Goal: Task Accomplishment & Management: Complete application form

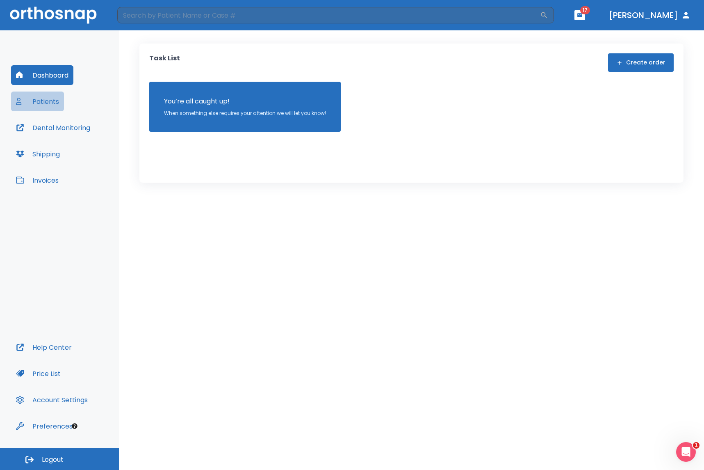
click at [42, 101] on button "Patients" at bounding box center [37, 101] width 53 height 20
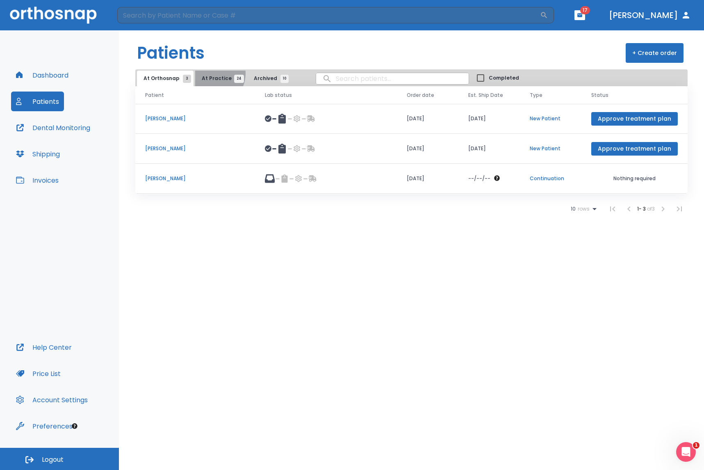
click at [209, 73] on button "At Practice 24" at bounding box center [220, 79] width 50 height 16
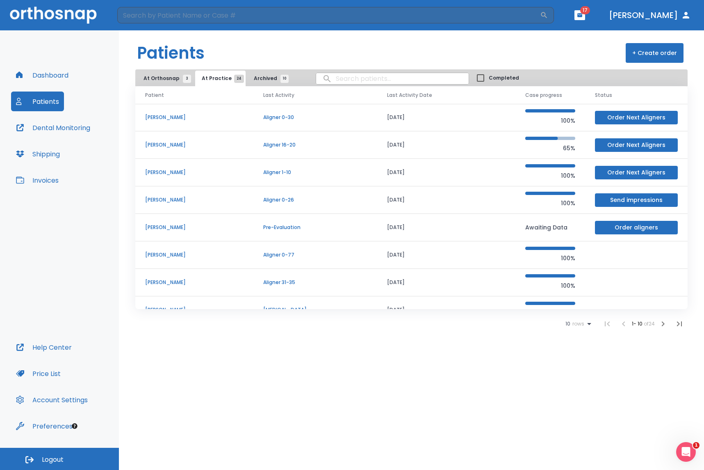
click at [665, 324] on icon "button" at bounding box center [663, 324] width 10 height 10
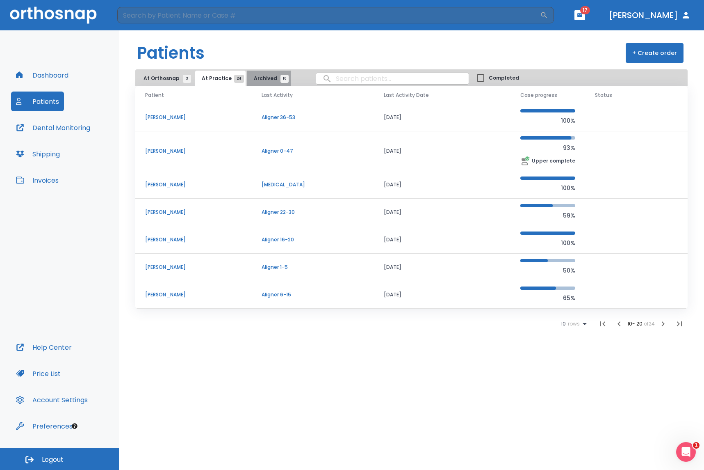
click at [263, 80] on span "Archived 10" at bounding box center [269, 78] width 31 height 7
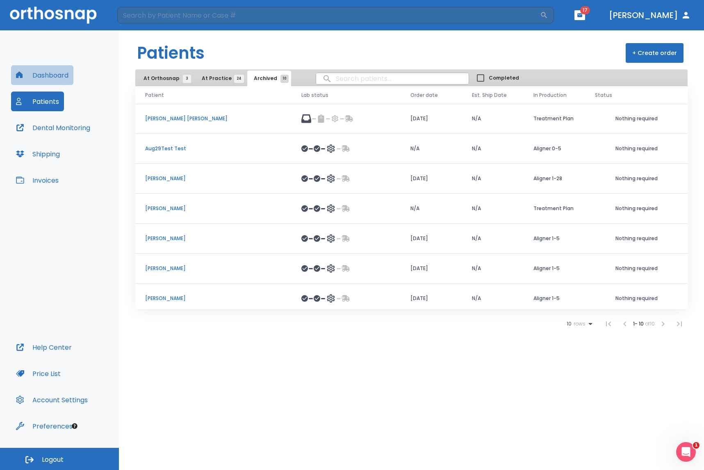
click at [58, 81] on button "Dashboard" at bounding box center [42, 75] width 62 height 20
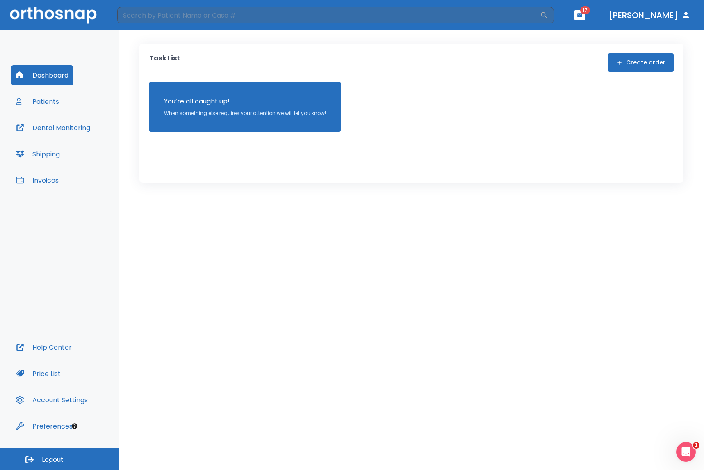
click at [628, 64] on button "Create order" at bounding box center [641, 62] width 66 height 18
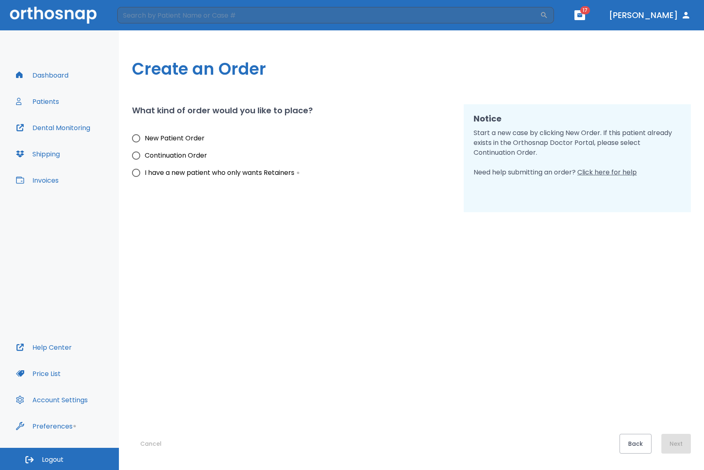
click at [135, 138] on input "New Patient Order" at bounding box center [136, 138] width 17 height 17
radio input "true"
click at [668, 440] on button "Next" at bounding box center [677, 444] width 30 height 20
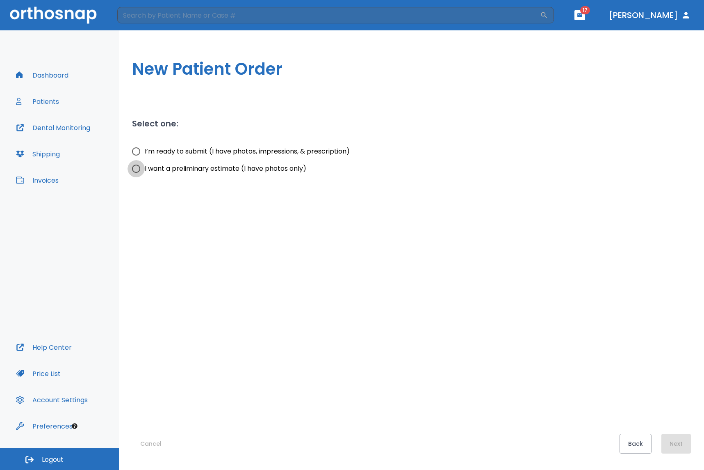
click at [139, 170] on input "I want a preliminary estimate (I have photos only)" at bounding box center [136, 168] width 17 height 17
radio input "true"
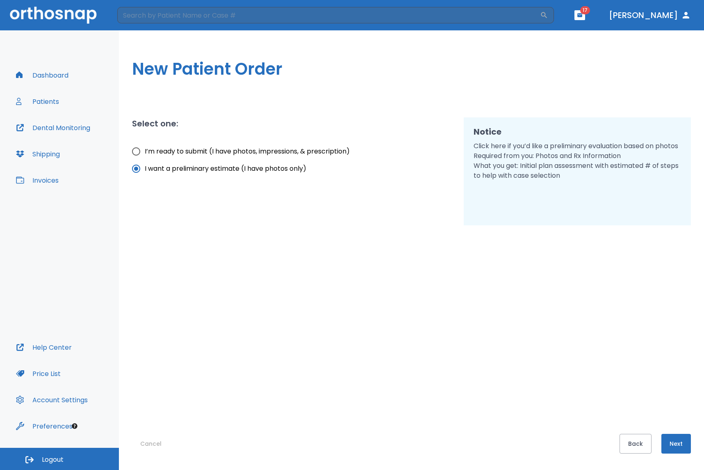
click at [139, 148] on input "I’m ready to submit (I have photos, impressions, & prescription)" at bounding box center [136, 151] width 17 height 17
radio input "true"
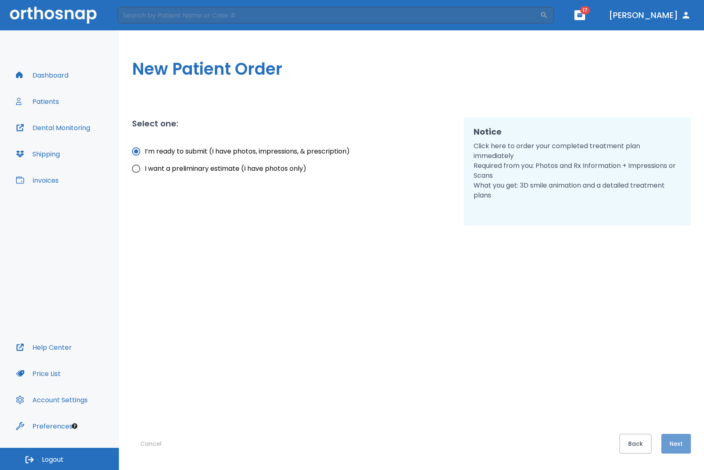
click at [685, 439] on button "Next" at bounding box center [677, 444] width 30 height 20
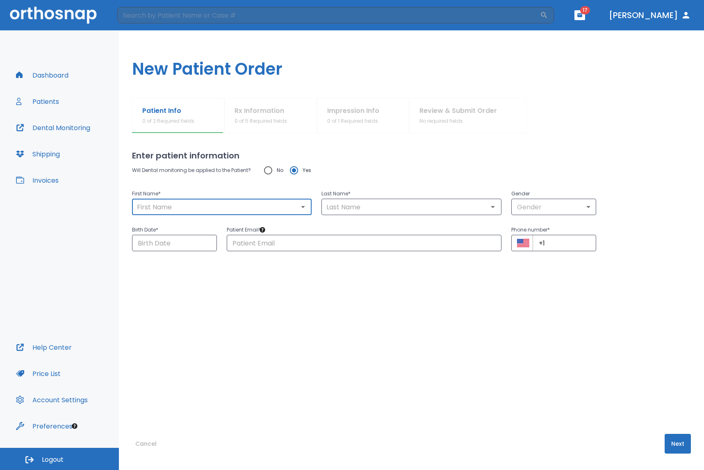
click at [245, 206] on input "text" at bounding box center [222, 206] width 175 height 11
click at [244, 208] on input "text" at bounding box center [222, 206] width 175 height 11
type input "[PERSON_NAME]"
type input "Molayem"
type input "[EMAIL_ADDRESS][DOMAIN_NAME]"
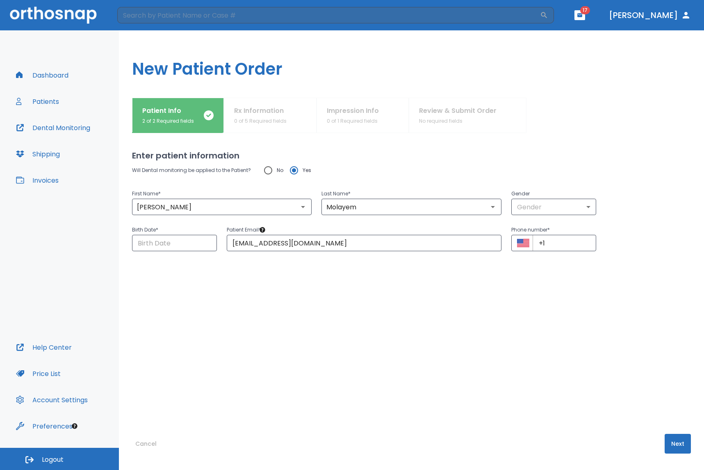
click at [456, 167] on div "Will Dental monitoring be applied to the Patient? No Yes" at bounding box center [411, 170] width 559 height 17
click at [539, 208] on body "​ 17 [PERSON_NAME] Dashboard Patients Dental Monitoring Shipping Invoices Help …" at bounding box center [352, 235] width 704 height 470
click at [534, 241] on li "[DEMOGRAPHIC_DATA]" at bounding box center [553, 240] width 91 height 15
type input "1"
click at [166, 239] on input "Choose date" at bounding box center [174, 243] width 85 height 16
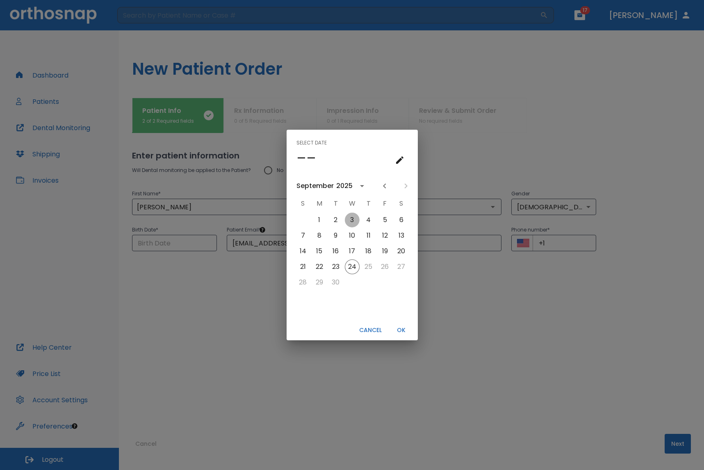
click at [358, 220] on button "3" at bounding box center [352, 219] width 15 height 15
type input "[DATE]"
click at [403, 334] on button "OK" at bounding box center [401, 330] width 26 height 14
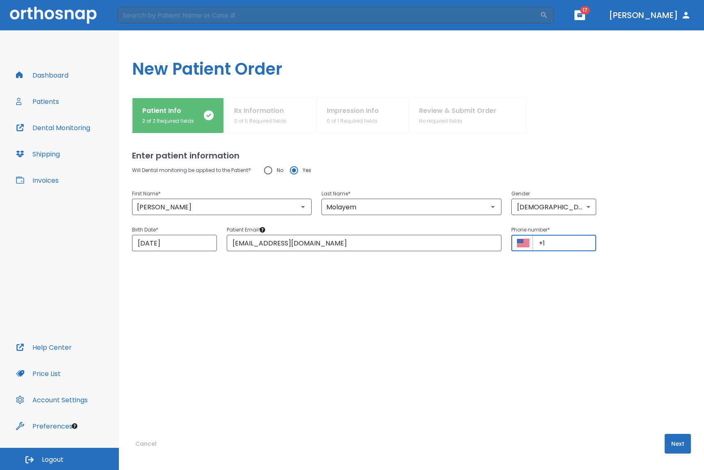
click at [563, 247] on input "+1" at bounding box center [565, 243] width 64 height 16
type input "[PHONE_NUMBER]"
click at [616, 334] on div "Will Dental monitoring be applied to the Patient? No Yes First Name * [PERSON_N…" at bounding box center [411, 281] width 559 height 239
click at [678, 447] on button "Next" at bounding box center [678, 444] width 26 height 20
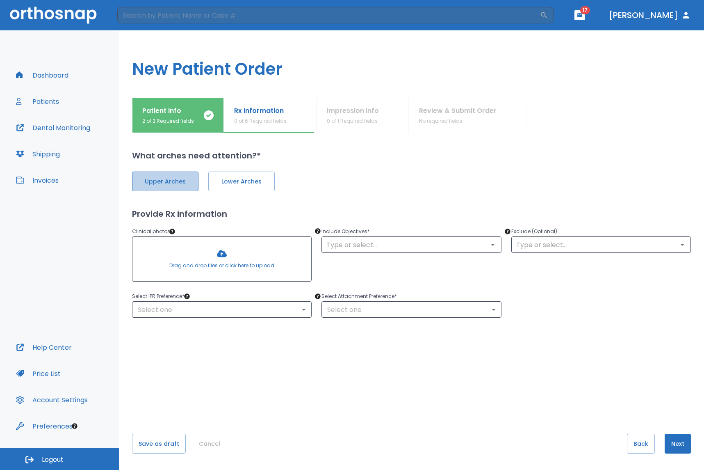
click at [159, 184] on span "Upper Arches" at bounding box center [165, 181] width 49 height 9
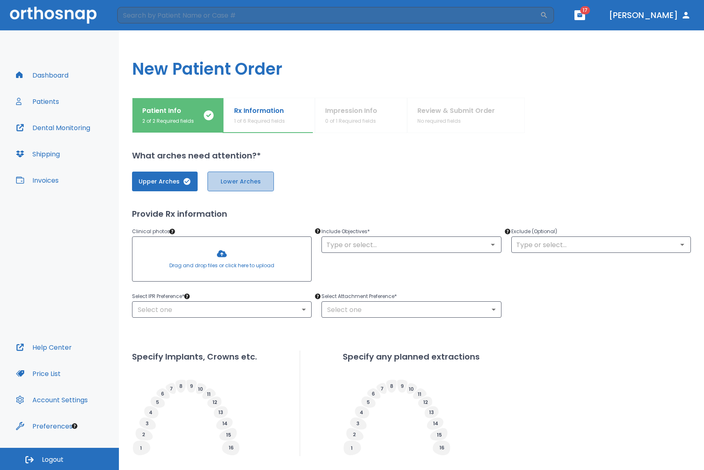
click at [233, 186] on button "Lower Arches" at bounding box center [241, 181] width 66 height 20
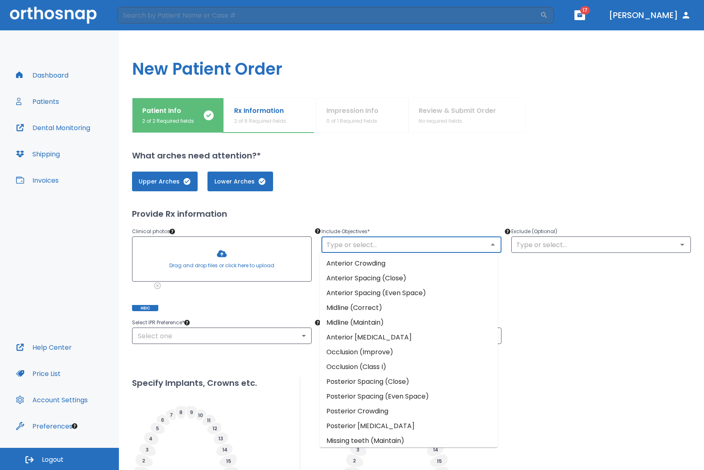
click at [362, 246] on input "text" at bounding box center [411, 244] width 175 height 11
click at [369, 327] on li "Midline (Maintain)" at bounding box center [409, 322] width 178 height 15
click at [378, 244] on input "text" at bounding box center [411, 244] width 175 height 11
click at [374, 266] on li "Anterior Crowding" at bounding box center [409, 263] width 178 height 15
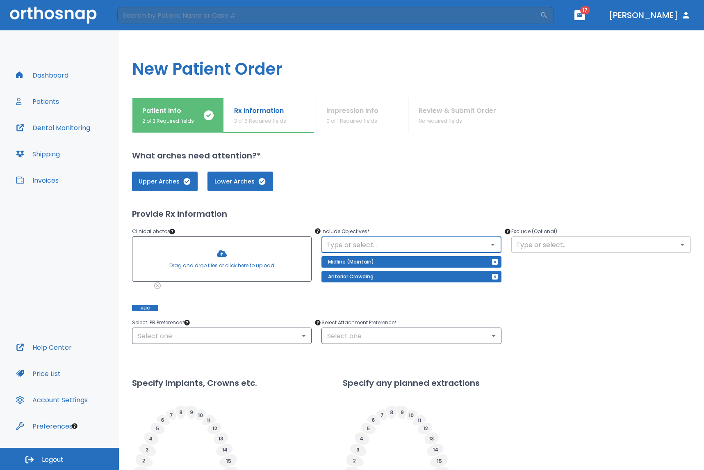
click at [542, 244] on input "text" at bounding box center [601, 244] width 175 height 11
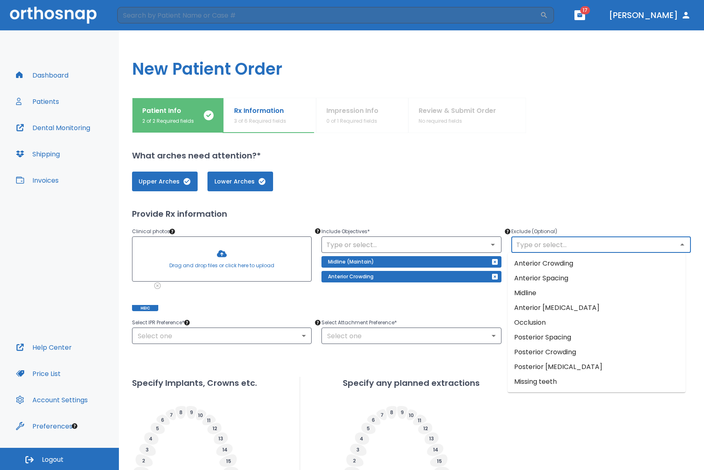
click at [573, 340] on li "Posterior Spacing" at bounding box center [597, 337] width 178 height 15
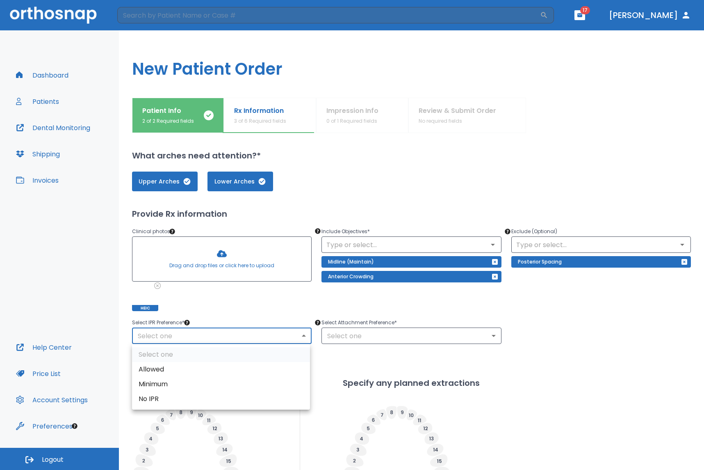
click at [180, 336] on body "​ 17 [PERSON_NAME] Dashboard Patients Dental Monitoring Shipping Invoices Help …" at bounding box center [352, 235] width 704 height 470
click at [171, 376] on li "Allowed" at bounding box center [221, 369] width 178 height 15
type input "1"
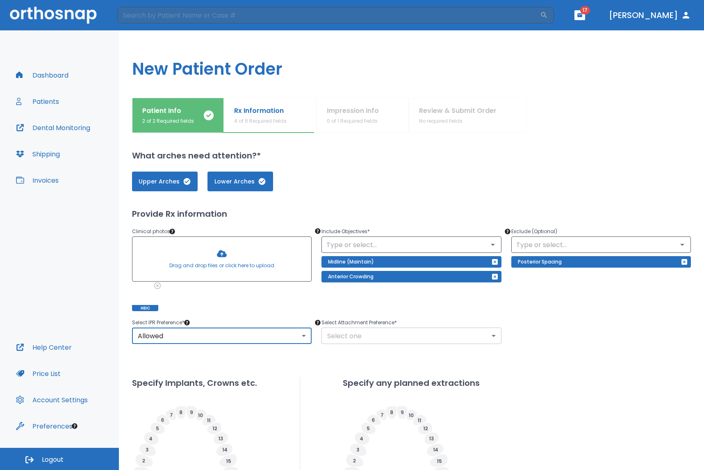
click at [338, 333] on body "​ 17 [PERSON_NAME] Dashboard Patients Dental Monitoring Shipping Invoices Help …" at bounding box center [352, 235] width 704 height 470
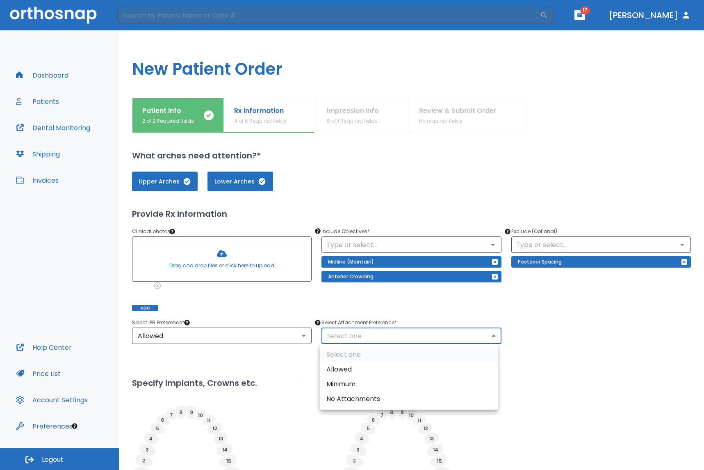
click at [350, 372] on li "Allowed" at bounding box center [409, 369] width 178 height 15
type input "1"
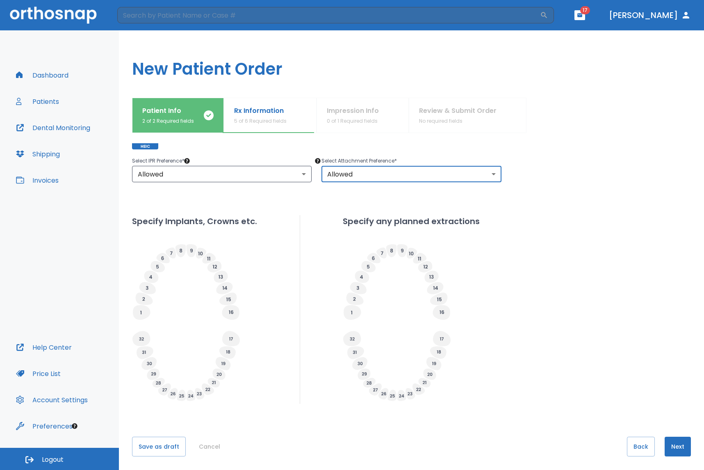
scroll to position [162, 0]
click at [145, 288] on icon at bounding box center [147, 287] width 16 height 12
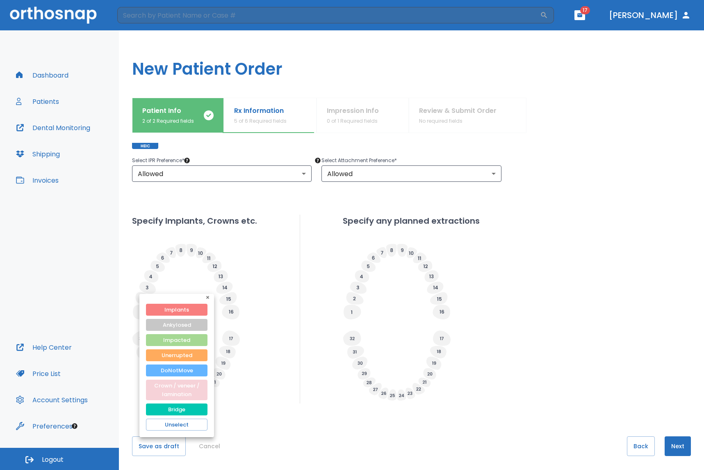
click at [176, 392] on button "Crown / veneer / lamination" at bounding box center [177, 389] width 62 height 21
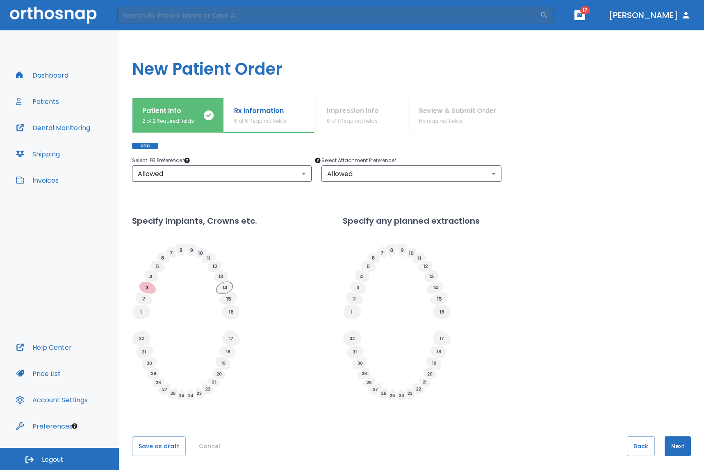
click at [228, 290] on icon at bounding box center [224, 287] width 16 height 12
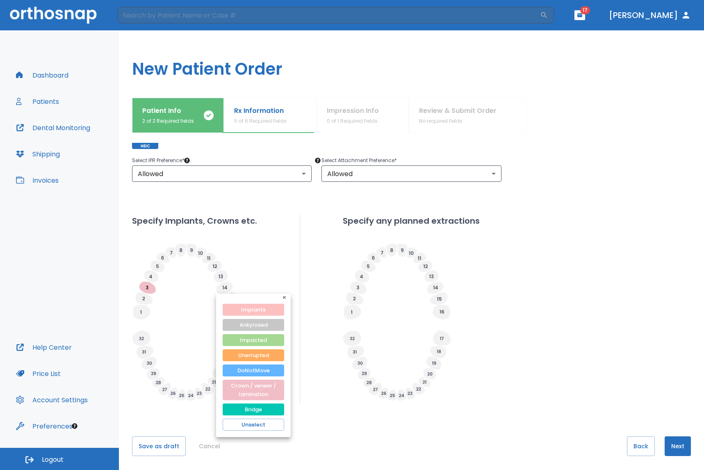
click at [245, 311] on button "Implants" at bounding box center [254, 310] width 62 height 12
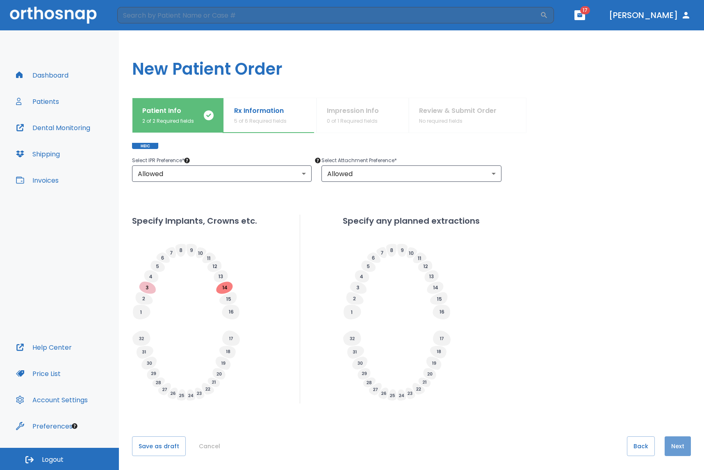
click at [674, 447] on button "Next" at bounding box center [678, 446] width 26 height 20
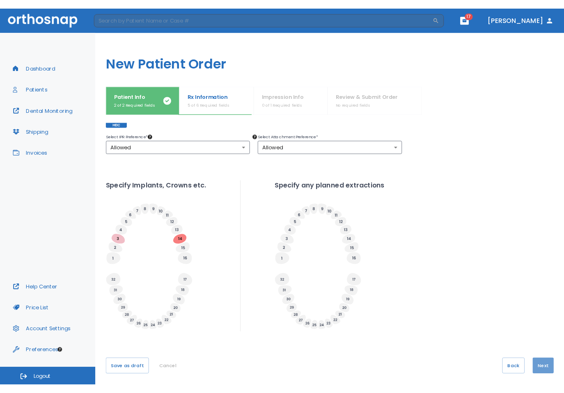
scroll to position [0, 0]
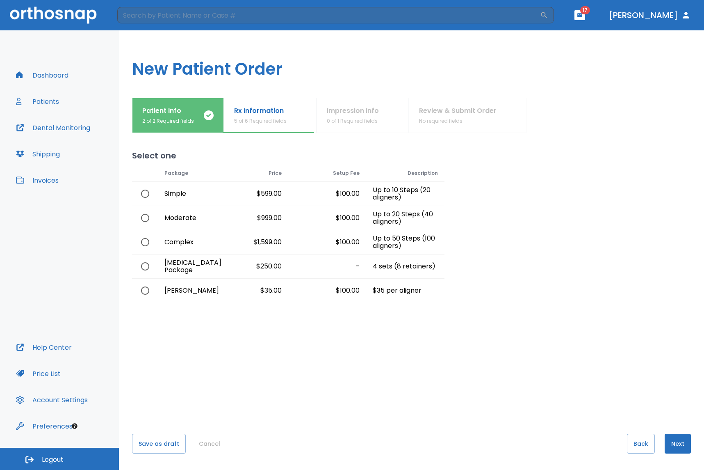
click at [145, 238] on input "radio" at bounding box center [145, 241] width 17 height 17
radio input "true"
click at [158, 218] on div "Moderate" at bounding box center [184, 218] width 52 height 24
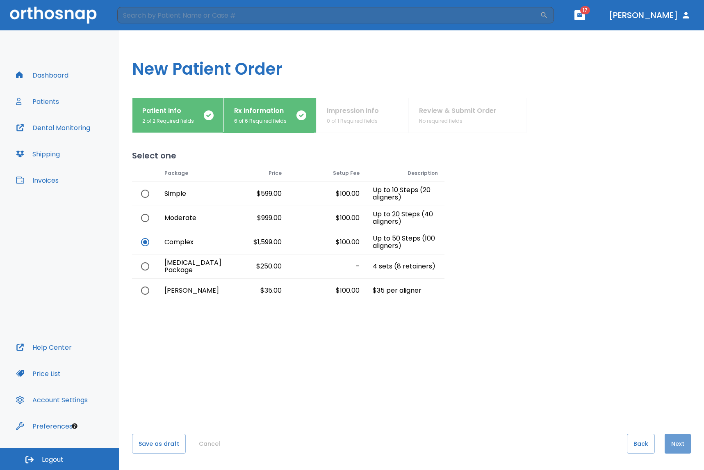
click at [675, 449] on button "Next" at bounding box center [678, 444] width 26 height 20
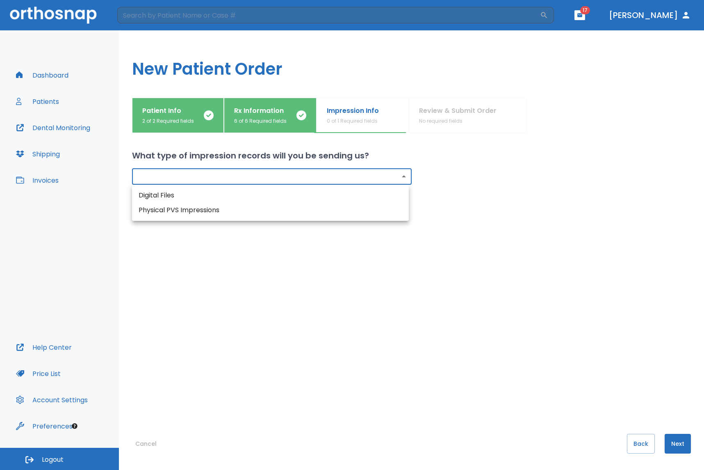
click at [224, 175] on body "​ 17 [PERSON_NAME] Dashboard Patients Dental Monitoring Shipping Invoices Help …" at bounding box center [352, 235] width 704 height 470
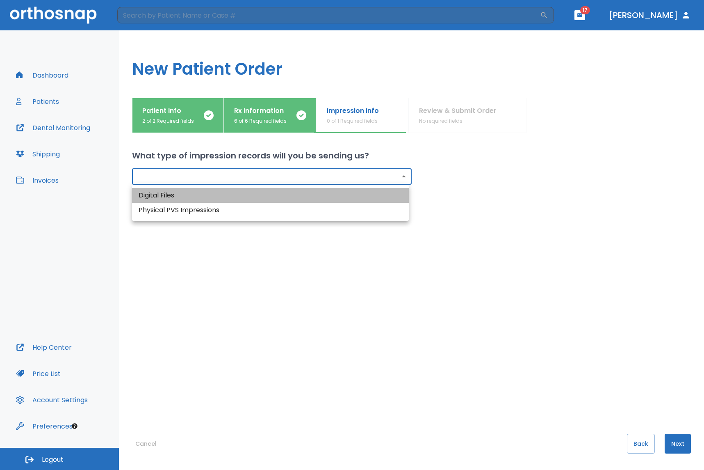
click at [159, 197] on li "Digital Files" at bounding box center [270, 195] width 277 height 15
type input "digital"
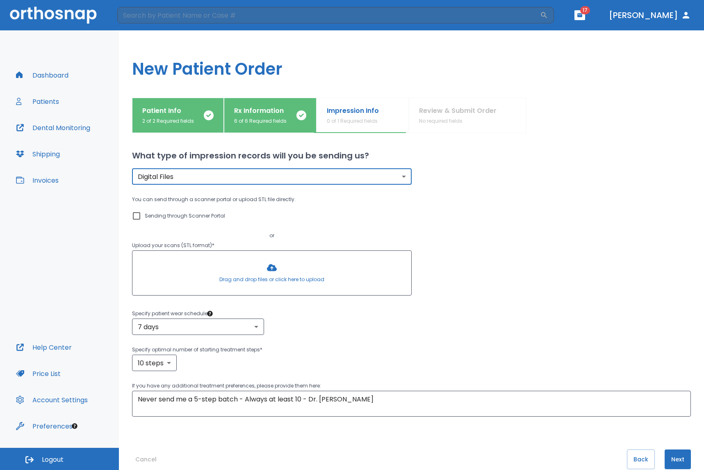
click at [137, 217] on input "Sending through Scanner Portal" at bounding box center [137, 216] width 10 height 10
checkbox input "true"
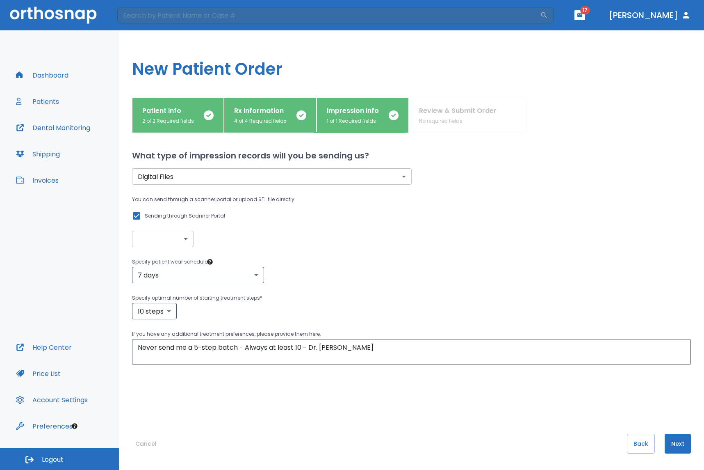
click at [177, 240] on body "​ 17 [PERSON_NAME] Dashboard Patients Dental Monitoring Shipping Invoices Help …" at bounding box center [352, 235] width 704 height 470
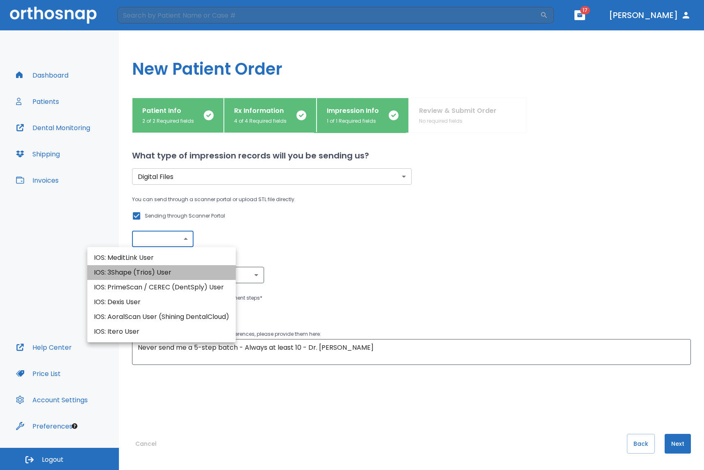
click at [158, 272] on li "IOS: 3Shape (Trios) User" at bounding box center [161, 272] width 148 height 15
type input "IOS: 3Shape (Trios) User"
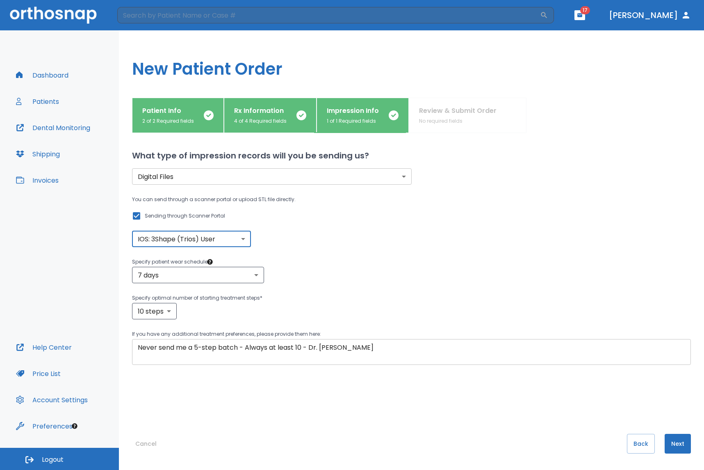
click at [189, 347] on textarea "Never send me a 5-step batch - Always at least 10 - Dr. [PERSON_NAME]" at bounding box center [412, 351] width 548 height 19
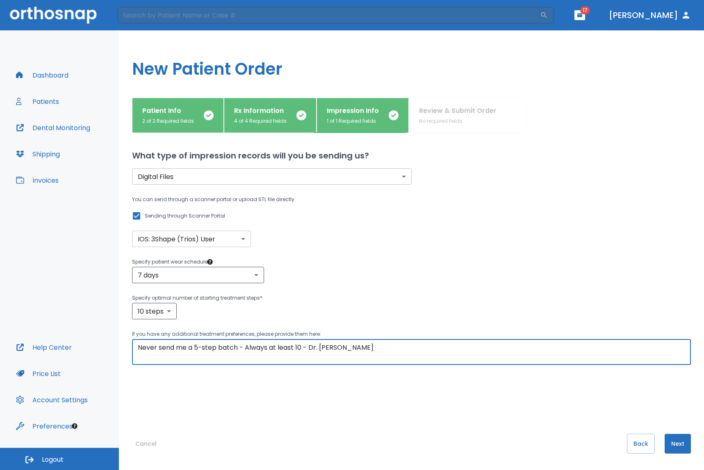
click at [189, 347] on textarea "Never send me a 5-step batch - Always at least 10 - Dr. [PERSON_NAME]" at bounding box center [412, 351] width 548 height 19
type textarea "aoisdjfapoiejf;poiwejf;oijffioafioje;foijaefaoijvasiojfa;[PERSON_NAME];oijdo;ie…"
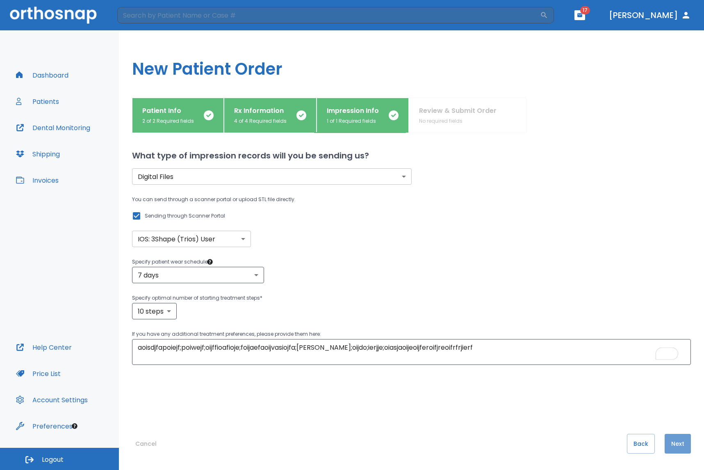
click at [672, 447] on button "Next" at bounding box center [678, 444] width 26 height 20
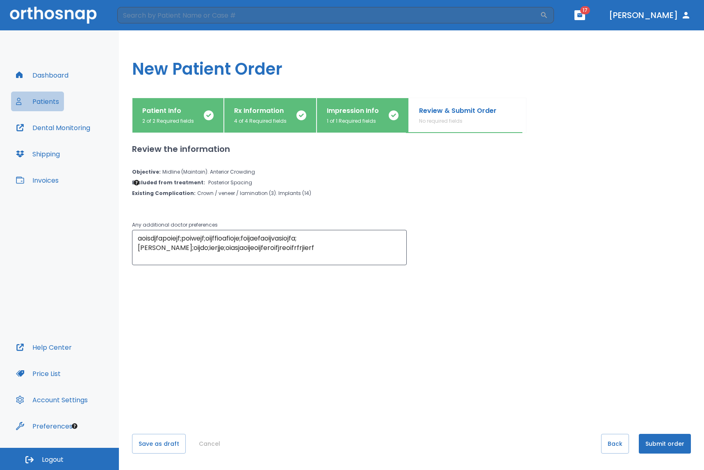
click at [41, 93] on button "Patients" at bounding box center [37, 101] width 53 height 20
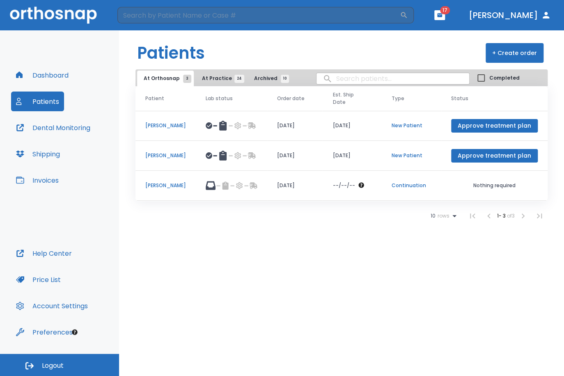
click at [160, 158] on p "[PERSON_NAME]" at bounding box center [165, 155] width 41 height 7
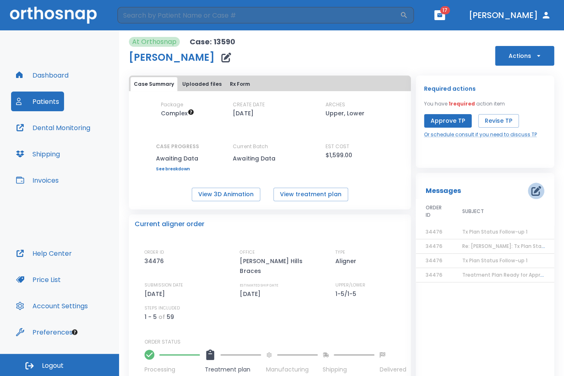
click at [531, 190] on icon "button" at bounding box center [536, 191] width 10 height 10
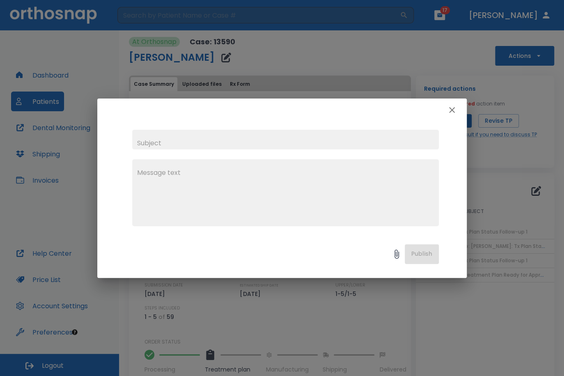
click at [233, 137] on input "text" at bounding box center [285, 140] width 306 height 20
type input "Please"
click at [453, 108] on icon "button" at bounding box center [452, 110] width 10 height 10
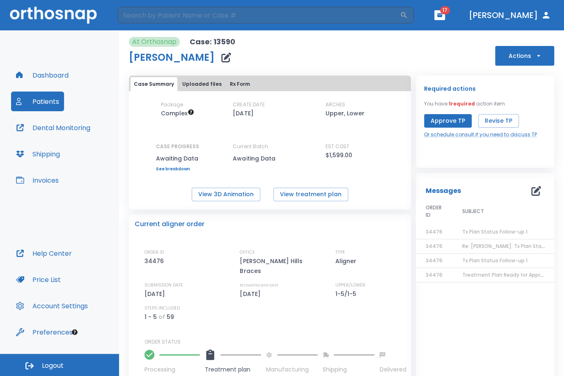
click at [535, 56] on icon "button" at bounding box center [538, 56] width 8 height 8
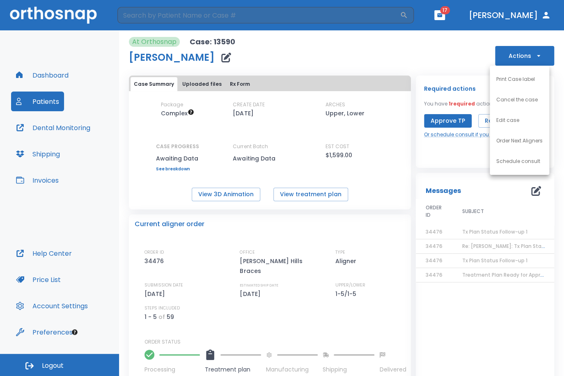
click at [514, 161] on p "Schedule consult" at bounding box center [518, 161] width 44 height 7
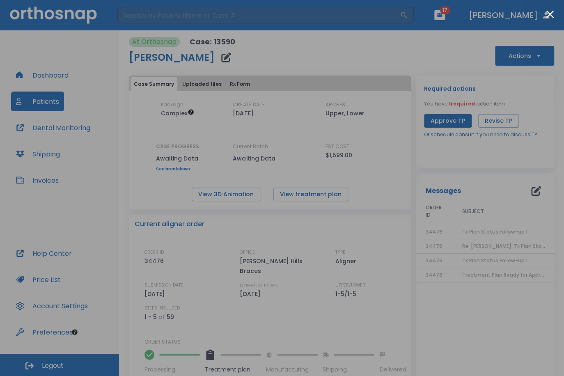
click at [499, 87] on div at bounding box center [282, 188] width 564 height 376
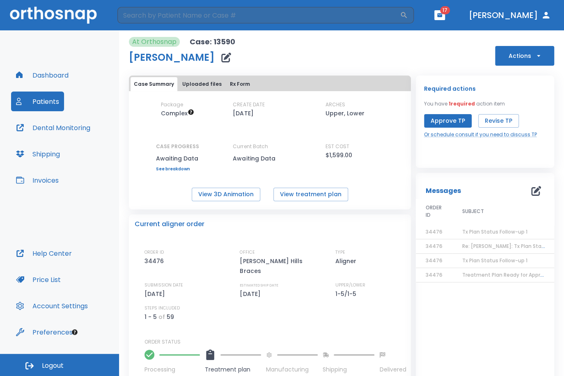
click at [58, 91] on button "Patients" at bounding box center [37, 101] width 53 height 20
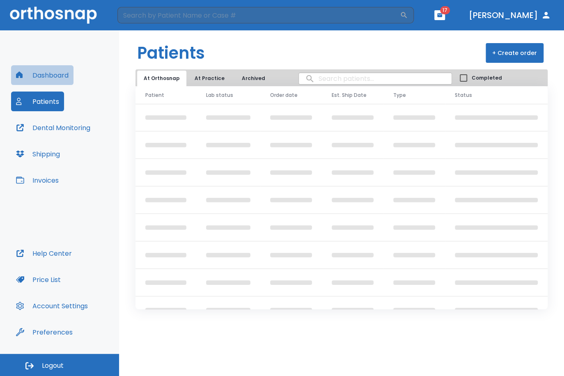
click at [44, 66] on button "Dashboard" at bounding box center [42, 75] width 62 height 20
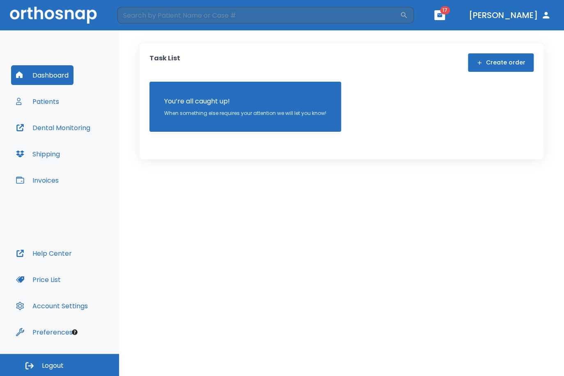
click at [38, 99] on button "Patients" at bounding box center [37, 101] width 53 height 20
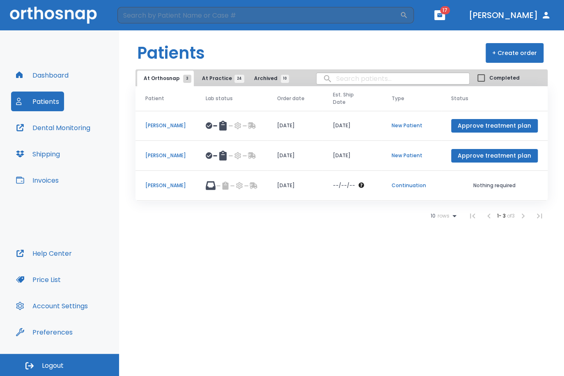
click at [171, 126] on p "[PERSON_NAME]" at bounding box center [165, 125] width 41 height 7
